Goal: Task Accomplishment & Management: Complete application form

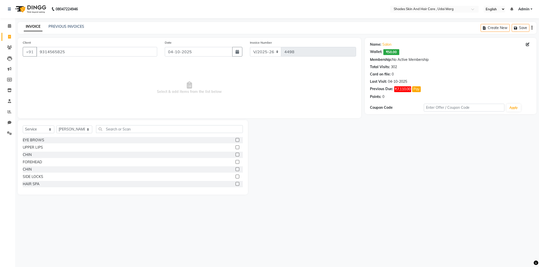
select select "8022"
select select "service"
select select "74339"
click at [8, 34] on span at bounding box center [9, 37] width 9 height 6
select select "service"
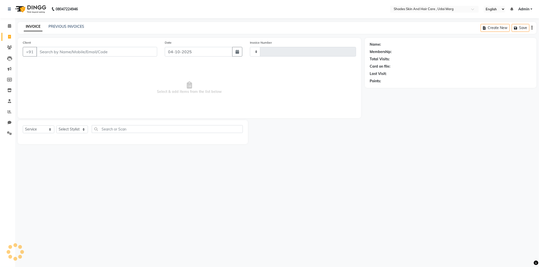
type input "4498"
select select "8022"
click at [7, 113] on span at bounding box center [9, 112] width 9 height 6
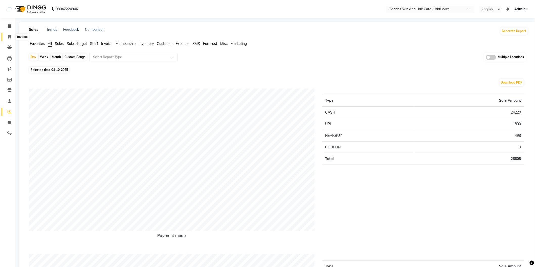
click at [7, 39] on span at bounding box center [9, 37] width 9 height 6
select select "service"
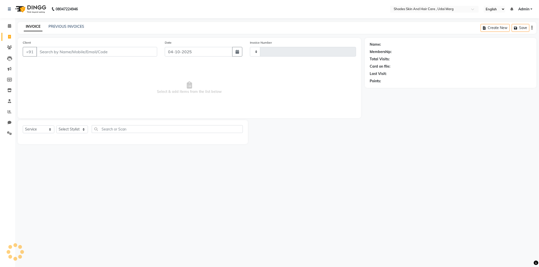
click at [111, 49] on input "Client" at bounding box center [96, 52] width 121 height 10
type input "4498"
select select "8022"
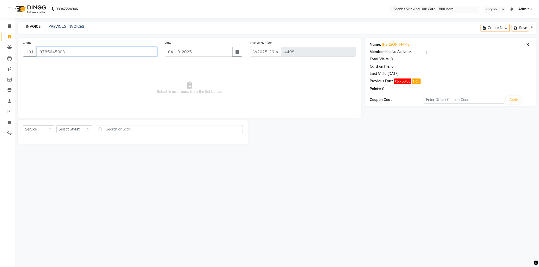
click at [104, 47] on input "9785645003" at bounding box center [96, 52] width 121 height 10
drag, startPoint x: 101, startPoint y: 50, endPoint x: 60, endPoint y: 31, distance: 45.7
click at [52, 38] on div "Client [PHONE_NUMBER] Date [DATE] Invoice Number V/2025 V/[PHONE_NUMBER] Select…" at bounding box center [189, 78] width 343 height 80
type input "9"
type input "9928322774"
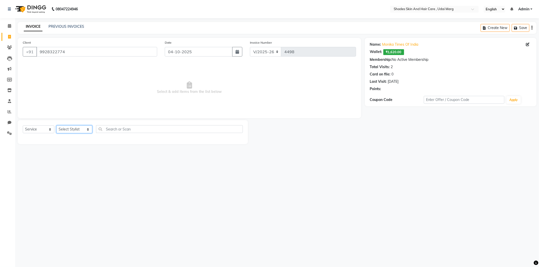
click at [85, 129] on select "Select Stylist [PERSON_NAME] ADMIN [PERSON_NAME] [PERSON_NAME] GAYATRI [PERSON_…" at bounding box center [74, 130] width 36 height 8
select select "74342"
click at [56, 126] on select "Select Stylist [PERSON_NAME] ADMIN [PERSON_NAME] [PERSON_NAME] GAYATRI [PERSON_…" at bounding box center [74, 130] width 36 height 8
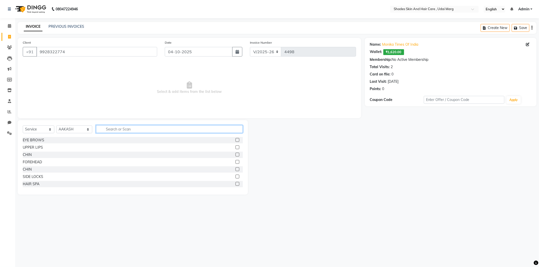
click at [127, 125] on input "text" at bounding box center [169, 129] width 147 height 8
type input "S"
type input "IRON"
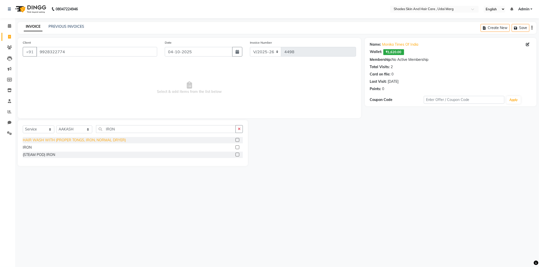
click at [114, 142] on div "HAIR WASH WITH (PROPER TONGS, IRON, NORMAL DRYER)" at bounding box center [74, 140] width 103 height 5
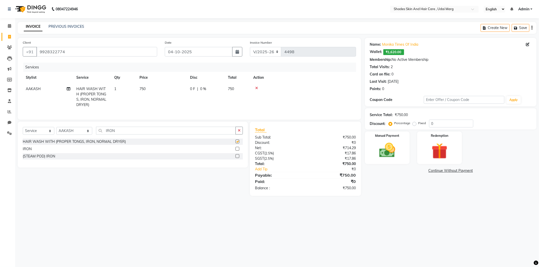
checkbox input "false"
click at [140, 89] on span "750" at bounding box center [142, 89] width 6 height 5
drag, startPoint x: 177, startPoint y: 95, endPoint x: 154, endPoint y: 96, distance: 23.5
click at [154, 96] on tr "[PERSON_NAME] ADMIN [PERSON_NAME] [PERSON_NAME] GAYATRI [PERSON_NAME] [PERSON_N…" at bounding box center [189, 96] width 333 height 27
drag, startPoint x: 178, startPoint y: 90, endPoint x: 168, endPoint y: 92, distance: 10.3
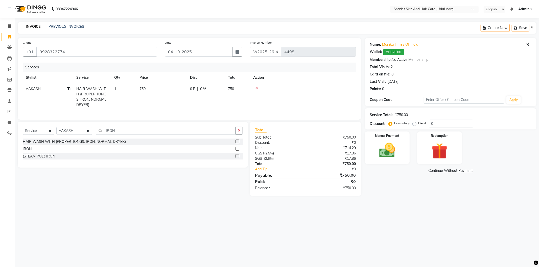
click at [167, 92] on td "750" at bounding box center [161, 96] width 51 height 27
drag, startPoint x: 176, startPoint y: 94, endPoint x: 155, endPoint y: 98, distance: 21.8
click at [155, 98] on tr "[PERSON_NAME] ADMIN [PERSON_NAME] [PERSON_NAME] GAYATRI [PERSON_NAME] [PERSON_N…" at bounding box center [189, 96] width 333 height 27
type input "400"
click at [155, 99] on tr "[PERSON_NAME] ADMIN [PERSON_NAME] [PERSON_NAME] GAYATRI [PERSON_NAME] [PERSON_N…" at bounding box center [189, 96] width 333 height 27
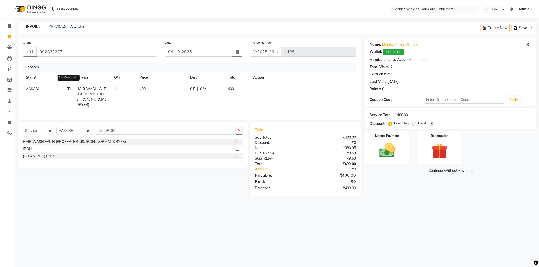
click at [67, 88] on icon at bounding box center [69, 89] width 4 height 4
select select "74342"
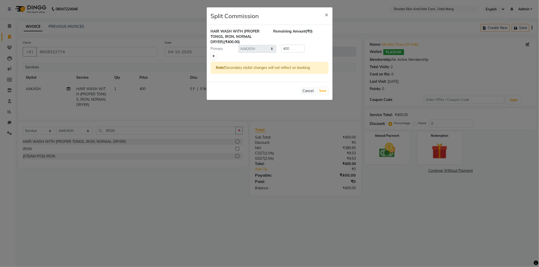
drag, startPoint x: 215, startPoint y: 56, endPoint x: 246, endPoint y: 52, distance: 30.6
click at [215, 56] on link at bounding box center [213, 56] width 5 height 6
type input "200"
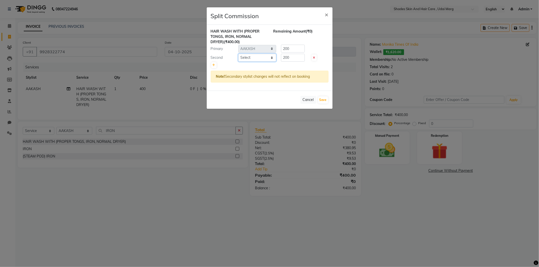
click at [256, 56] on select "Select [PERSON_NAME] ADMIN [PERSON_NAME] [PERSON_NAME] GAYATRI [PERSON_NAME] [P…" at bounding box center [257, 58] width 38 height 8
select select "74302"
click at [238, 54] on select "Select [PERSON_NAME] ADMIN [PERSON_NAME] [PERSON_NAME] GAYATRI [PERSON_NAME] [P…" at bounding box center [257, 58] width 38 height 8
click at [320, 101] on button "Save" at bounding box center [323, 100] width 10 height 7
select select "Select"
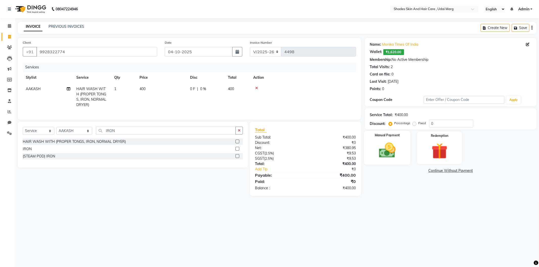
click at [399, 145] on img at bounding box center [387, 150] width 27 height 19
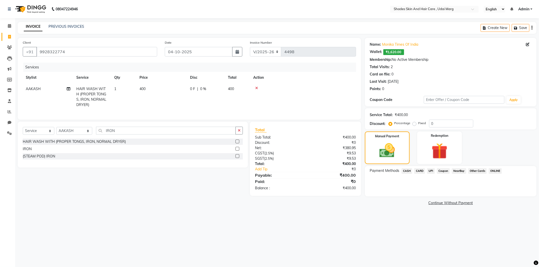
click at [411, 170] on span "CASH" at bounding box center [406, 171] width 11 height 6
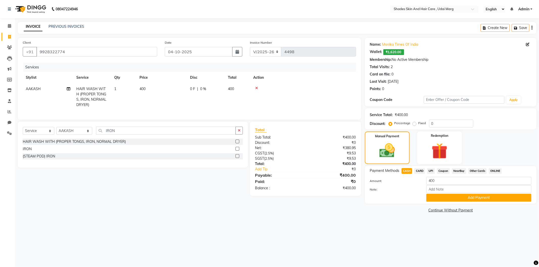
click at [431, 172] on span "UPI" at bounding box center [431, 171] width 8 height 6
click at [458, 196] on button "Add Payment" at bounding box center [478, 198] width 105 height 8
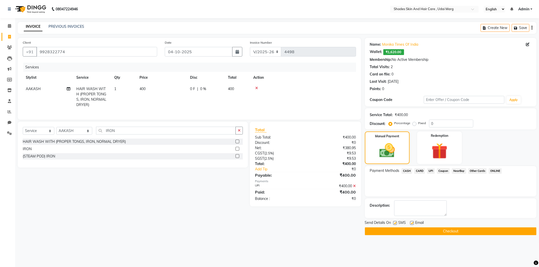
click at [437, 232] on button "Checkout" at bounding box center [451, 232] width 172 height 8
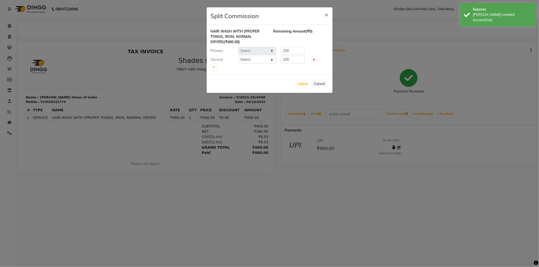
click at [2, 36] on ngb-modal-window "Split Commission × HAIR WASH WITH (PROPER TONGS, IRON, NORMAL DRYER) (₹400.00) …" at bounding box center [269, 133] width 539 height 267
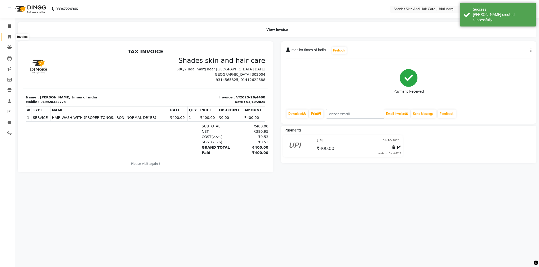
click at [9, 38] on icon at bounding box center [9, 37] width 3 height 4
select select "service"
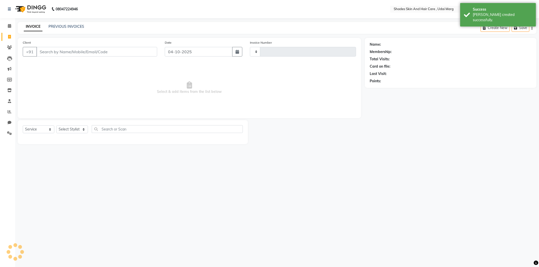
type input "4499"
select select "8022"
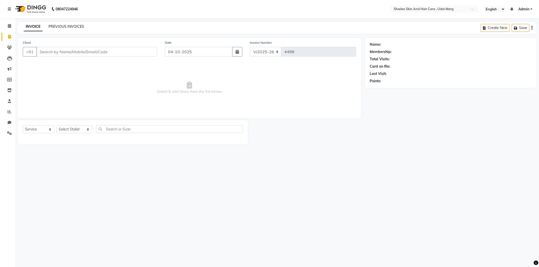
click at [70, 25] on link "PREVIOUS INVOICES" at bounding box center [67, 26] width 36 height 5
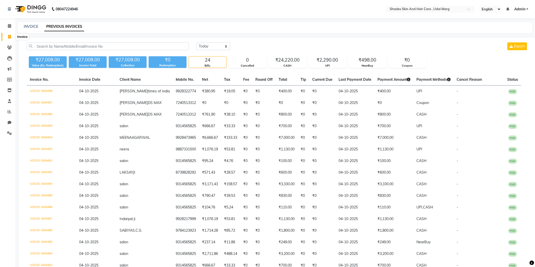
click at [8, 34] on span at bounding box center [9, 37] width 9 height 6
select select "service"
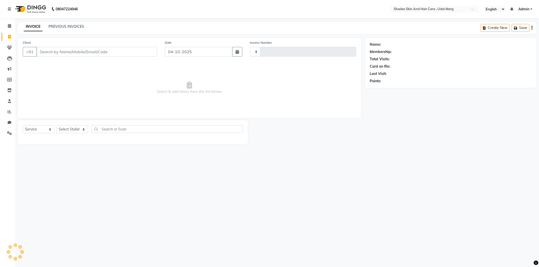
type input "4499"
click at [69, 29] on div "PREVIOUS INVOICES" at bounding box center [67, 26] width 36 height 5
select select "8022"
click at [69, 24] on link "PREVIOUS INVOICES" at bounding box center [67, 26] width 36 height 5
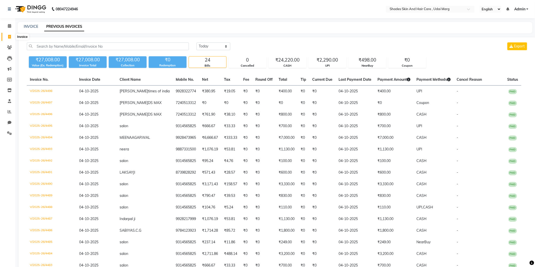
click at [9, 34] on span at bounding box center [9, 37] width 9 height 6
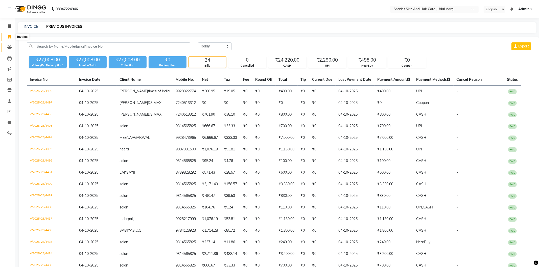
select select "service"
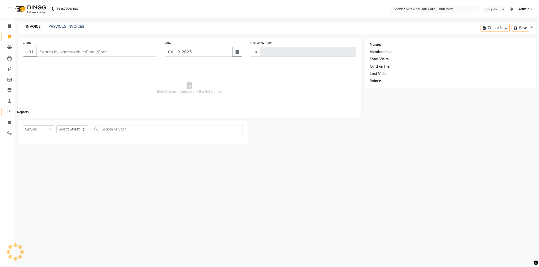
click at [12, 111] on span at bounding box center [9, 112] width 9 height 6
